Goal: Information Seeking & Learning: Learn about a topic

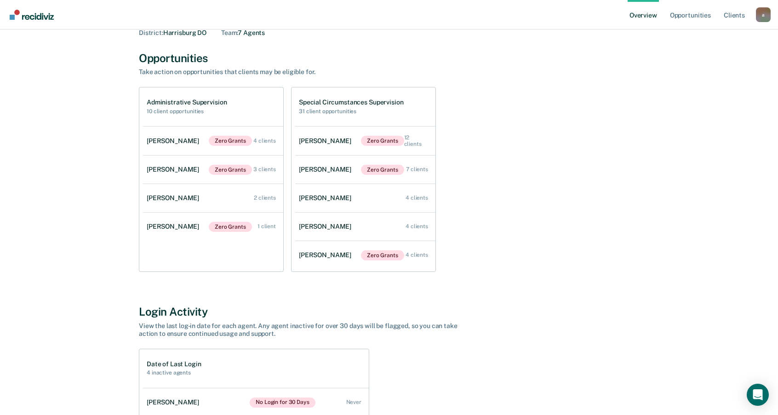
scroll to position [31, 0]
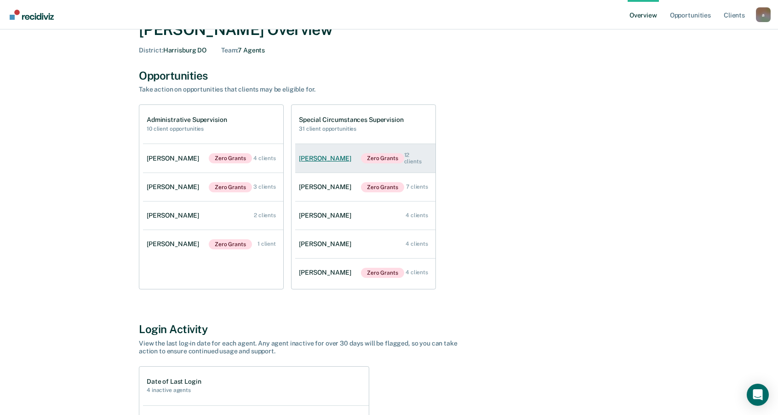
click at [333, 159] on div "Wendy Myers" at bounding box center [327, 158] width 56 height 8
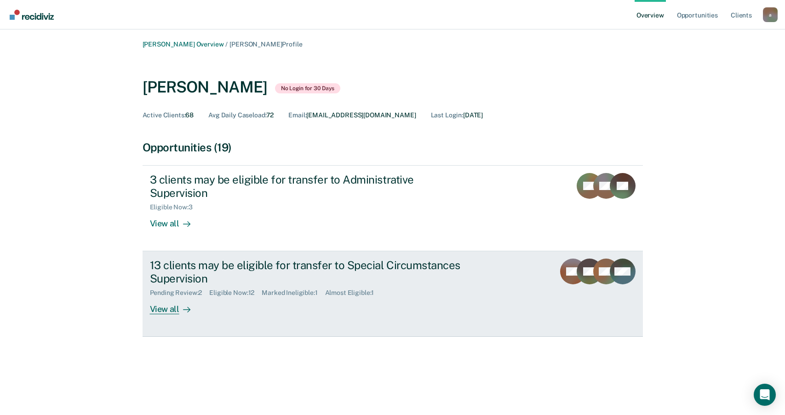
click at [392, 258] on div "13 clients may be eligible for transfer to Special Circumstances Supervision" at bounding box center [311, 271] width 323 height 27
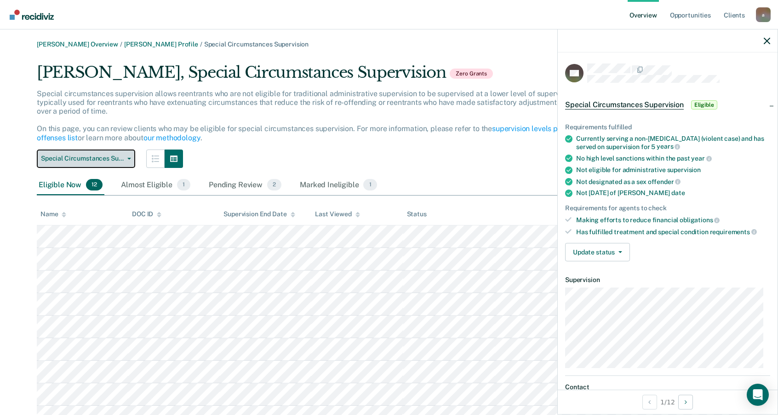
click at [133, 163] on button "Special Circumstances Supervision" at bounding box center [86, 158] width 98 height 18
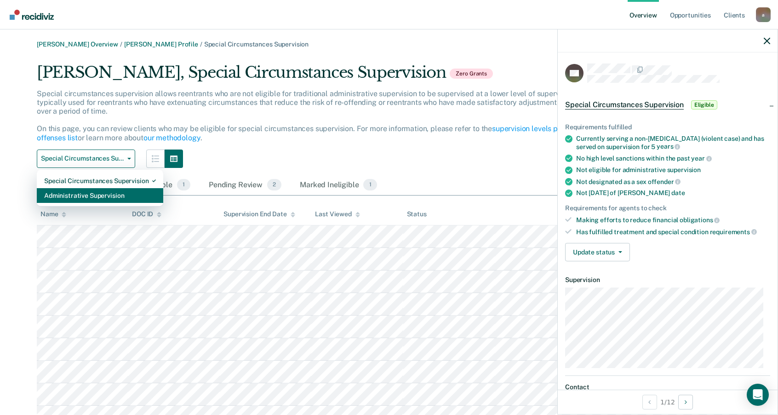
click at [107, 199] on div "Administrative Supervision" at bounding box center [100, 195] width 112 height 15
